Goal: Information Seeking & Learning: Learn about a topic

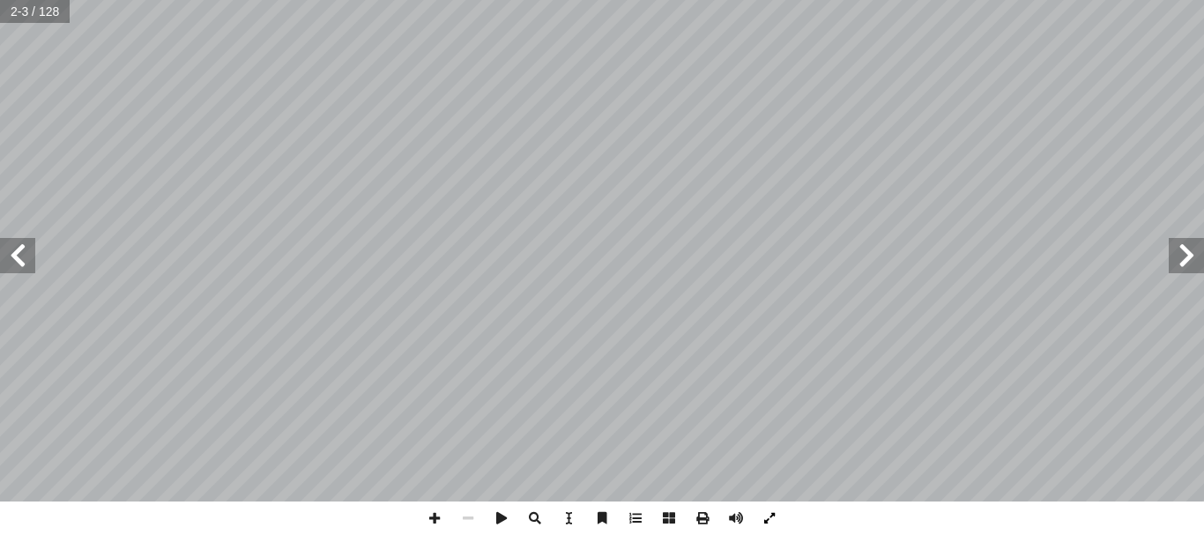
click at [775, 526] on span at bounding box center [768, 517] width 33 height 33
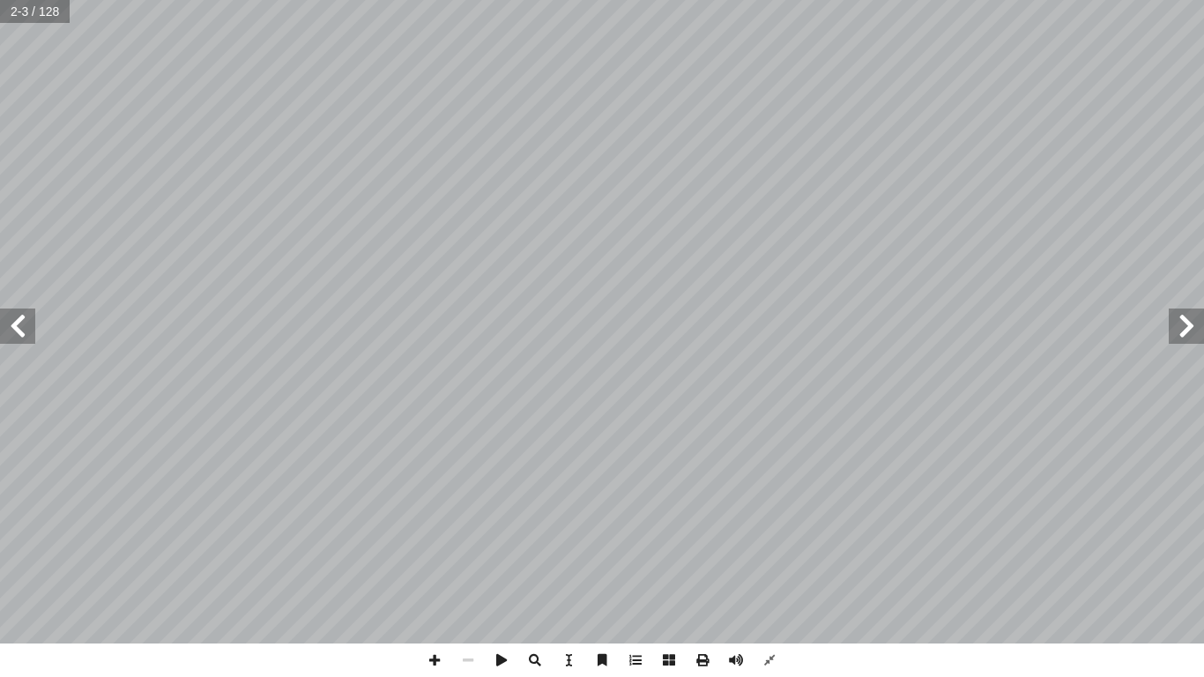
click at [20, 329] on span at bounding box center [17, 325] width 35 height 35
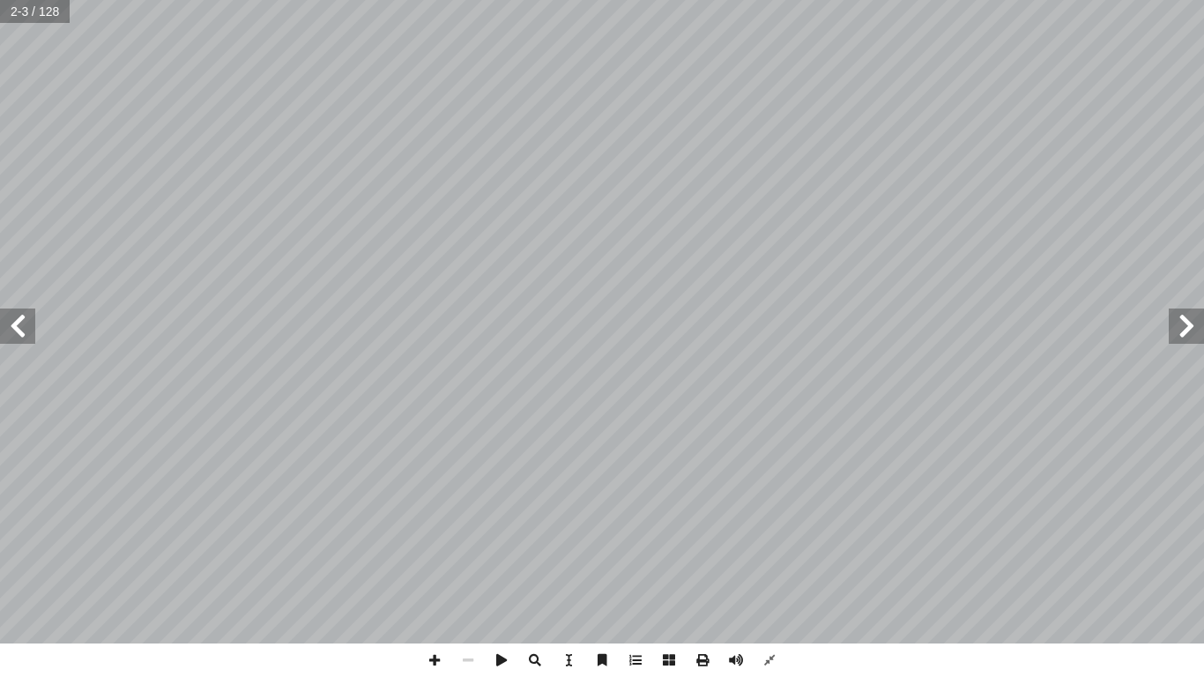
click at [20, 329] on span at bounding box center [17, 325] width 35 height 35
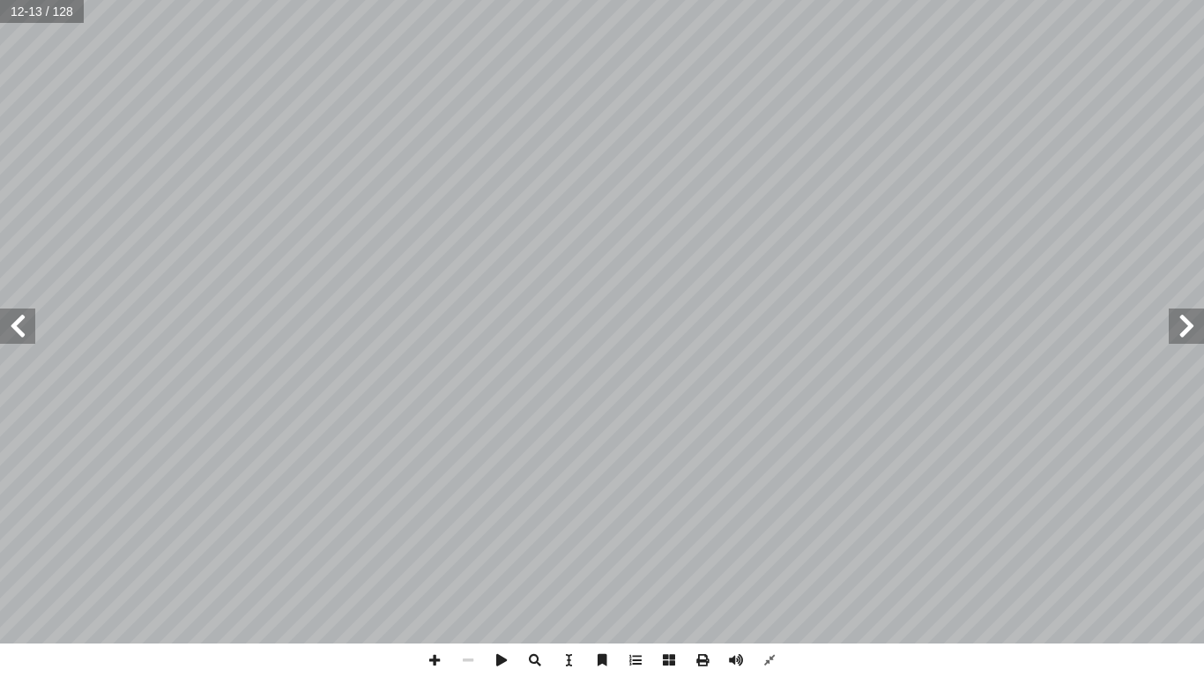
click at [20, 329] on span at bounding box center [17, 325] width 35 height 35
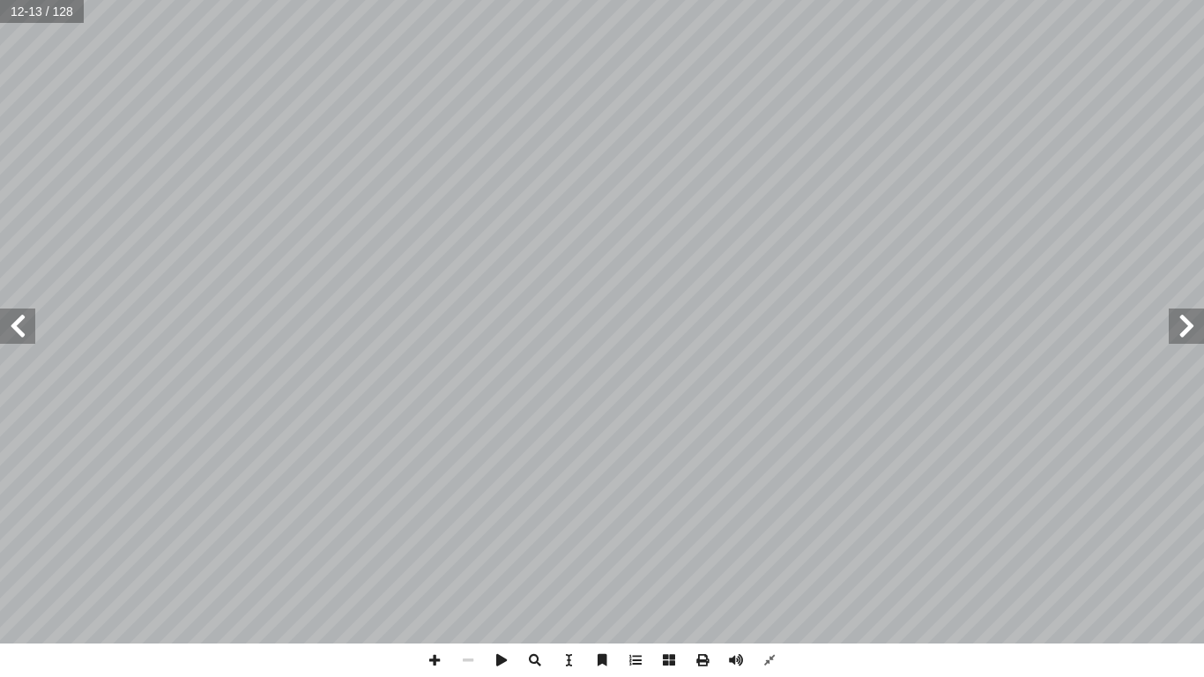
click at [20, 329] on span at bounding box center [17, 325] width 35 height 35
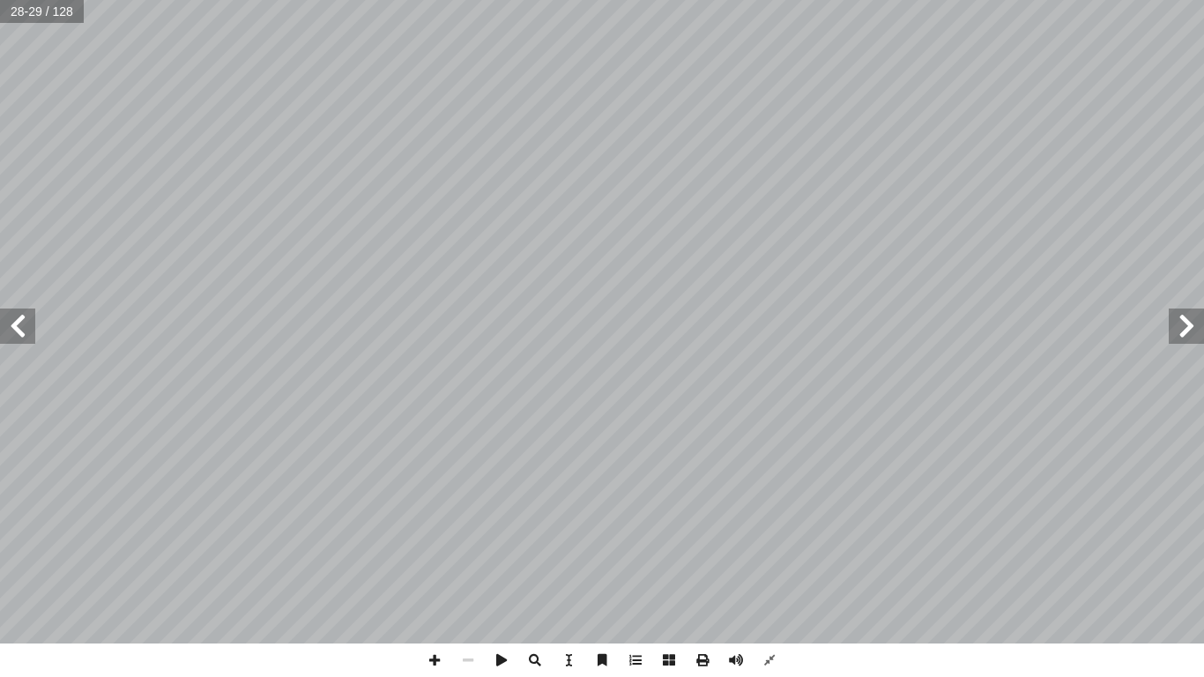
click at [20, 329] on span at bounding box center [17, 325] width 35 height 35
click at [431, 534] on span at bounding box center [434, 659] width 33 height 33
click at [27, 330] on span at bounding box center [17, 325] width 35 height 35
